Goal: Navigation & Orientation: Find specific page/section

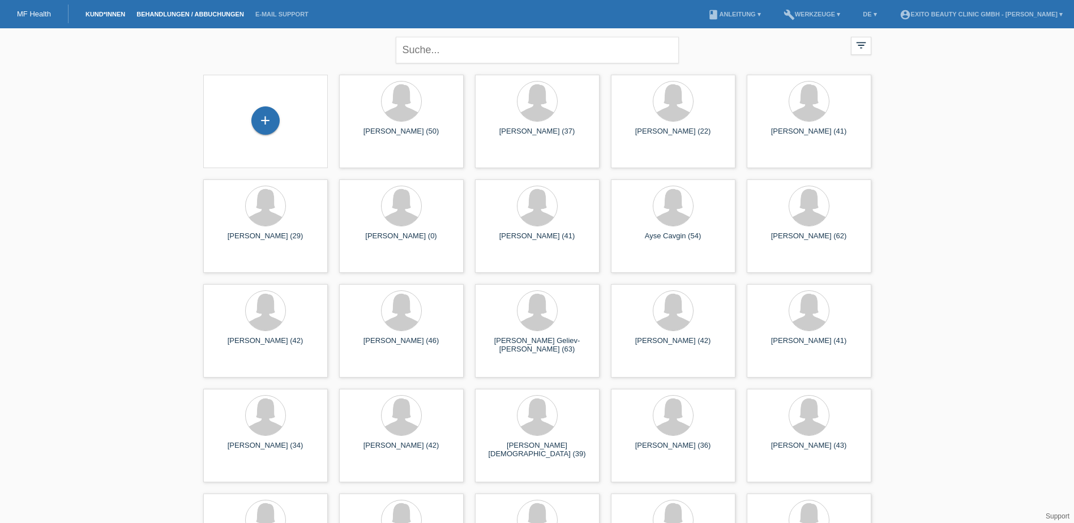
click at [177, 14] on link "Behandlungen / Abbuchungen" at bounding box center [190, 14] width 119 height 7
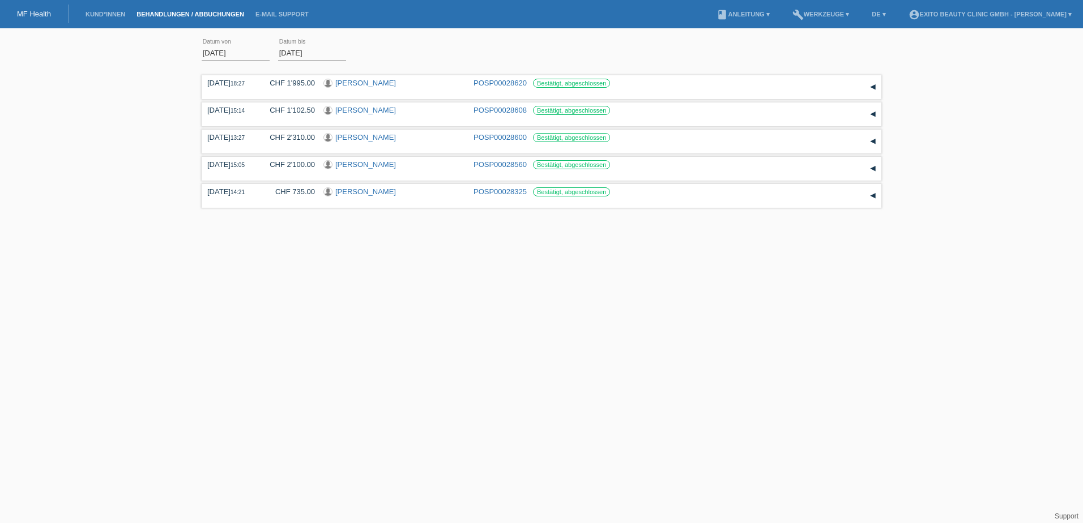
click at [36, 11] on link "MF Health" at bounding box center [34, 14] width 34 height 8
